Goal: Find specific fact: Find specific fact

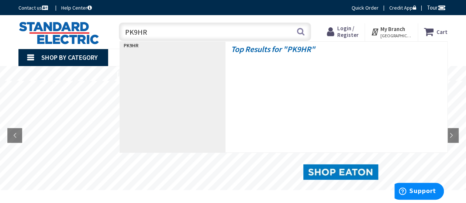
type input "PK9HRD"
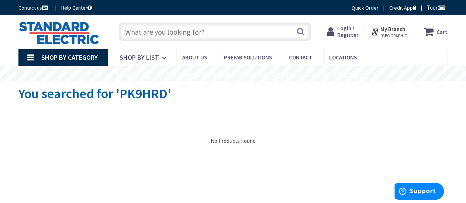
click at [138, 34] on input "text" at bounding box center [215, 31] width 192 height 18
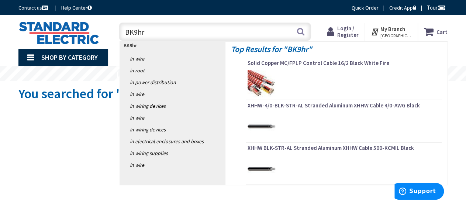
type input "BK9hrd"
